Goal: Transaction & Acquisition: Purchase product/service

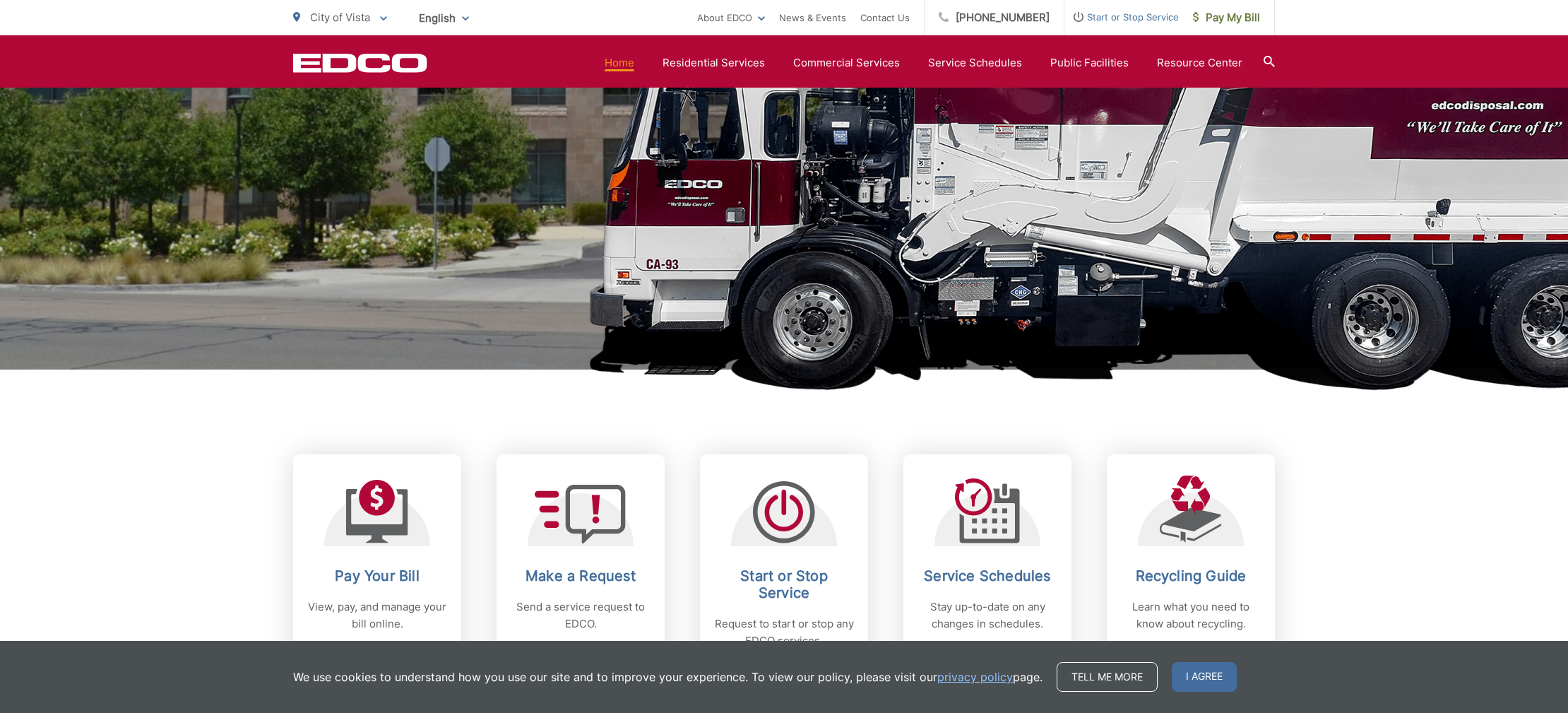
scroll to position [248, 0]
click at [383, 15] on span at bounding box center [383, 18] width 7 height 17
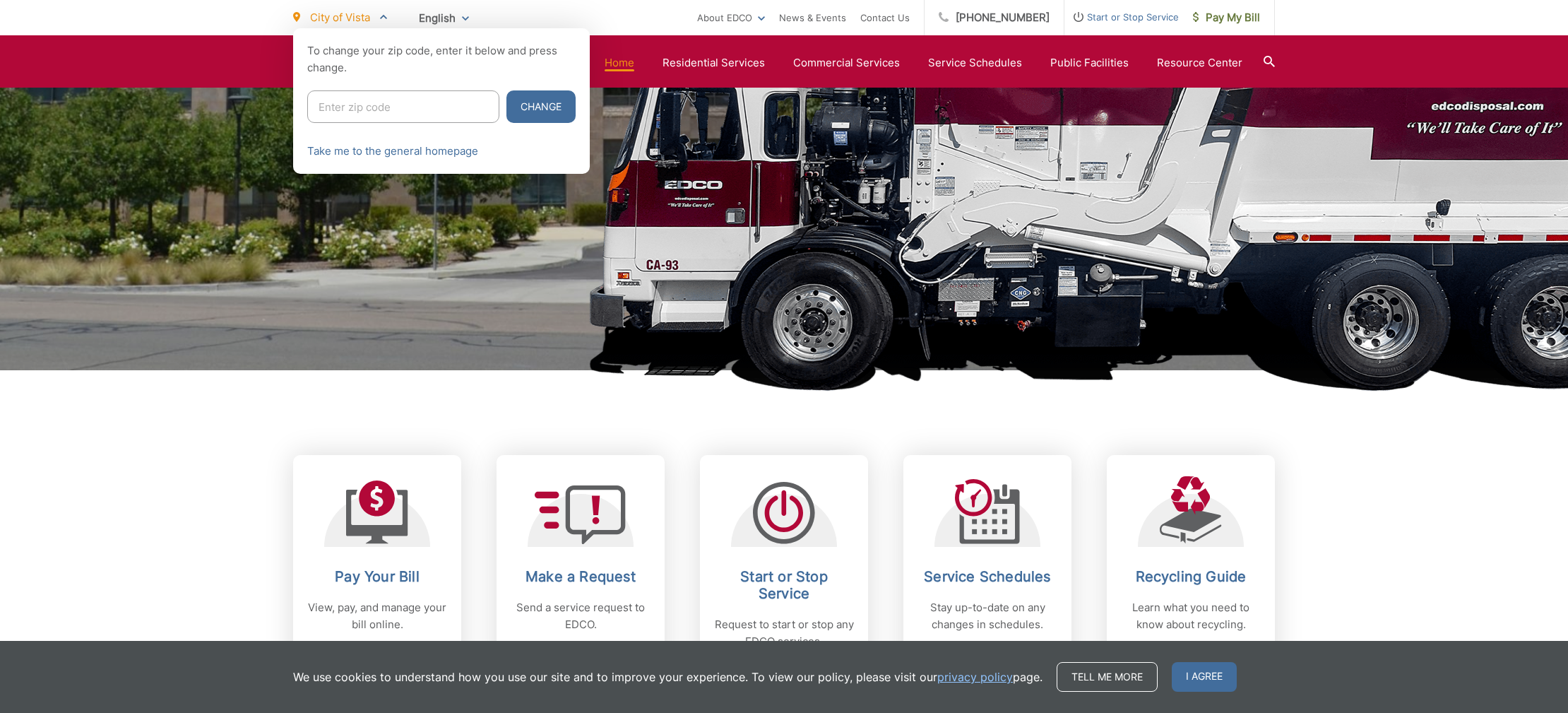
click at [872, 126] on div at bounding box center [784, 384] width 1568 height 713
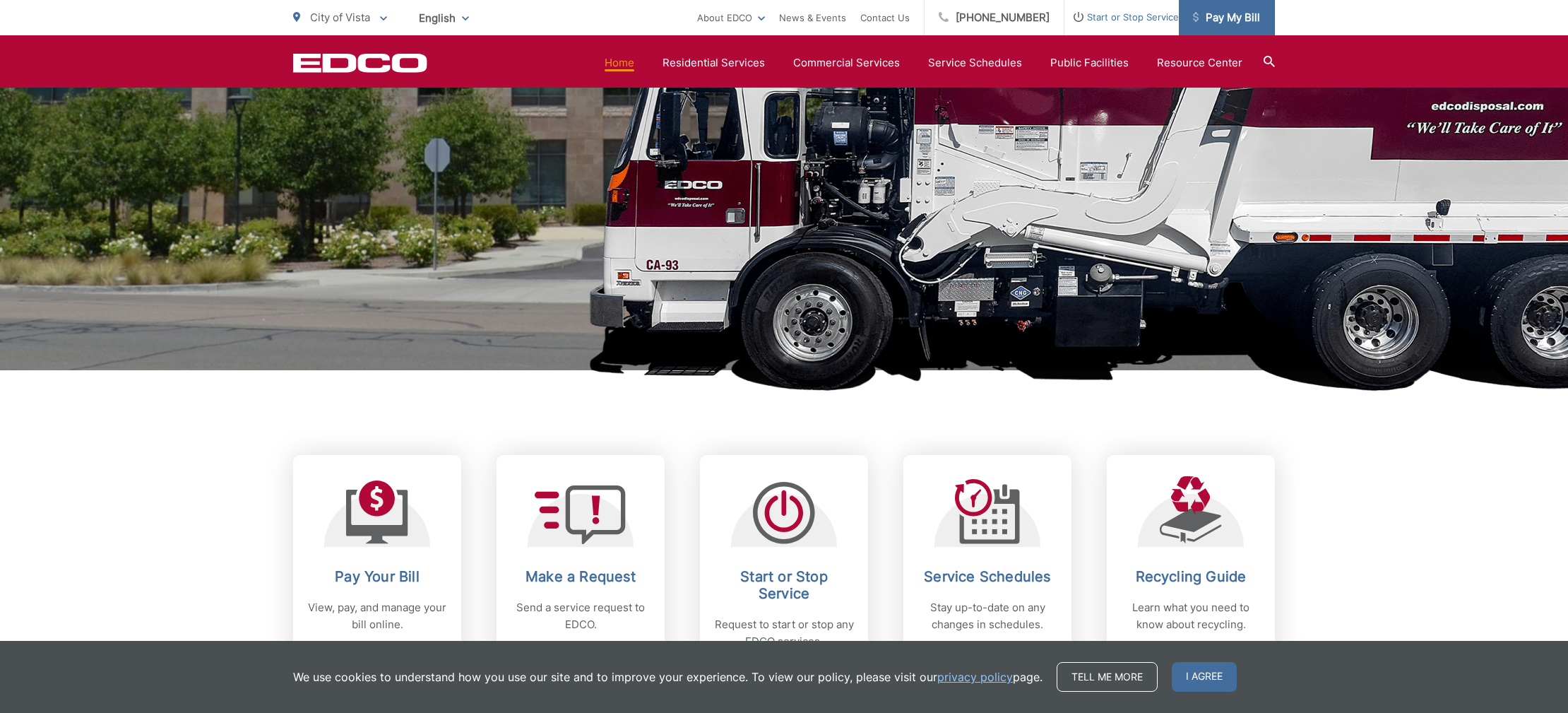
click at [1248, 18] on span "Pay My Bill" at bounding box center [1226, 18] width 67 height 17
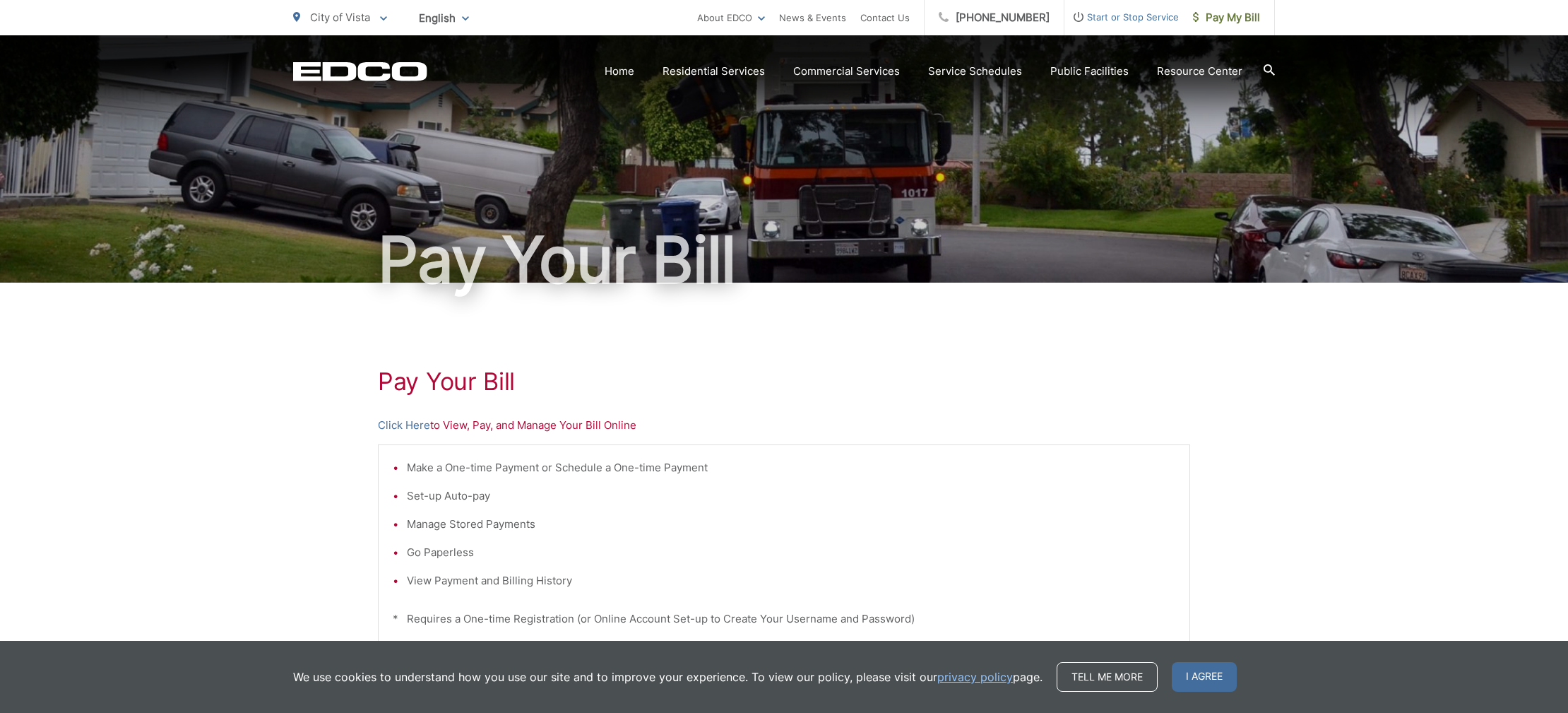
scroll to position [292, 0]
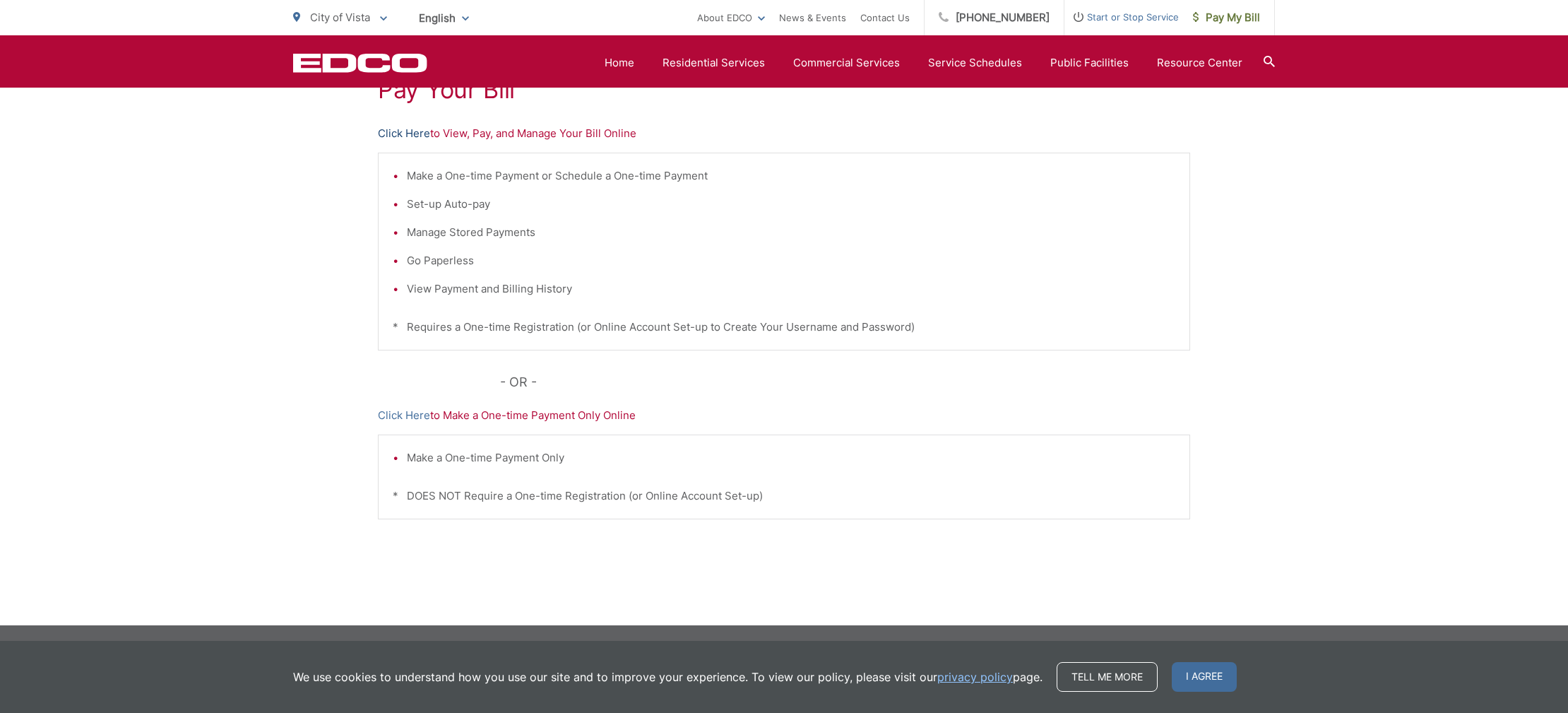
click at [412, 135] on link "Click Here" at bounding box center [404, 134] width 53 height 17
click at [409, 132] on link "Click Here" at bounding box center [404, 134] width 53 height 17
click at [406, 135] on link "Click Here" at bounding box center [404, 134] width 53 height 17
click at [137, 127] on div "Pay Your Bill Click Here to View, Pay, and Manage Your Bill Online Make a One-t…" at bounding box center [784, 308] width 1568 height 635
